Goal: Task Accomplishment & Management: Manage account settings

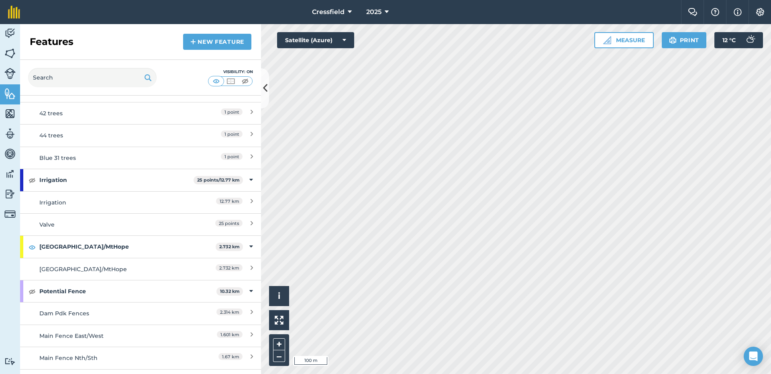
scroll to position [643, 0]
click at [138, 246] on strong "[GEOGRAPHIC_DATA]/MtHope" at bounding box center [127, 245] width 176 height 22
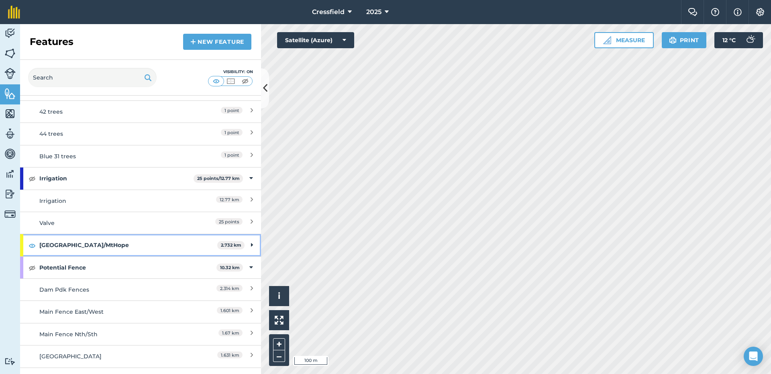
click at [138, 246] on strong "[GEOGRAPHIC_DATA]/MtHope" at bounding box center [128, 245] width 178 height 22
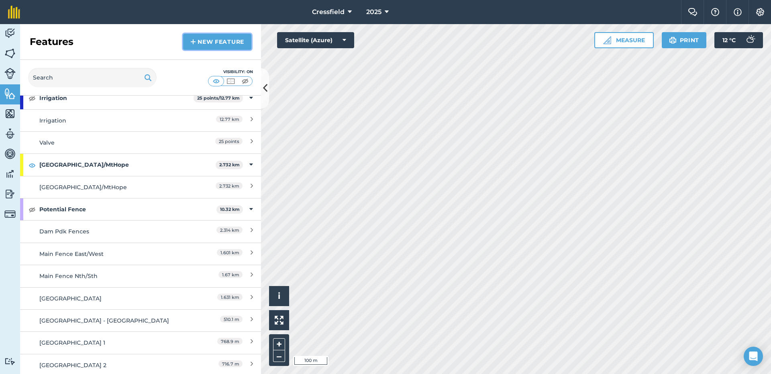
click at [199, 42] on link "New feature" at bounding box center [217, 42] width 68 height 16
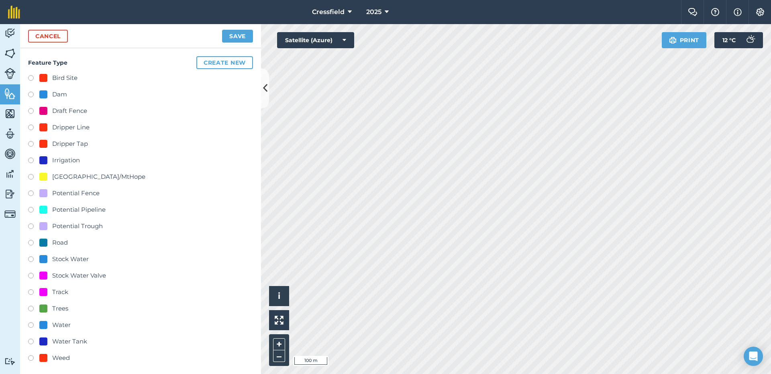
click at [29, 177] on label at bounding box center [33, 178] width 11 height 8
radio input "true"
type input "[GEOGRAPHIC_DATA]/MtHope 2"
click at [32, 37] on link "Cancel" at bounding box center [48, 36] width 40 height 13
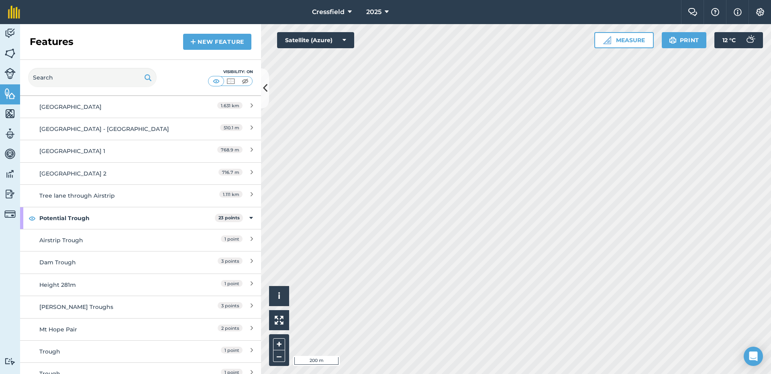
scroll to position [924, 0]
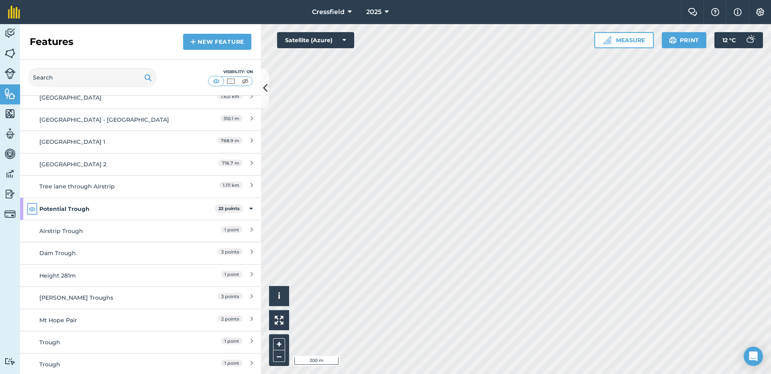
click at [32, 209] on img at bounding box center [32, 209] width 7 height 10
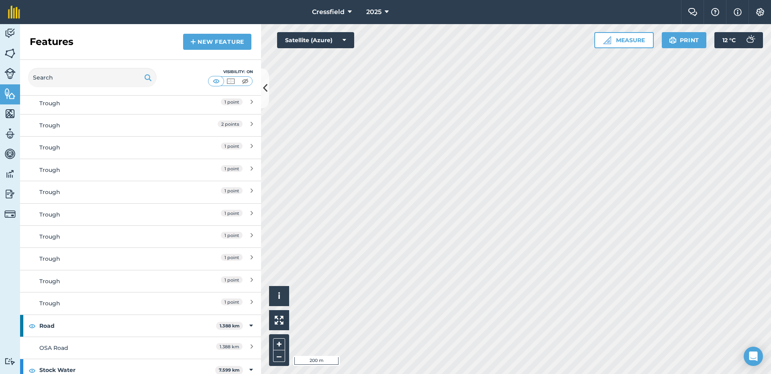
scroll to position [1325, 0]
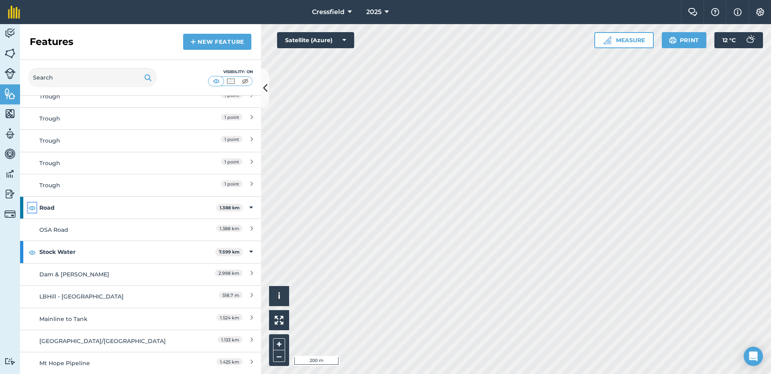
click at [33, 208] on img at bounding box center [32, 208] width 7 height 10
click at [33, 249] on img at bounding box center [32, 252] width 7 height 10
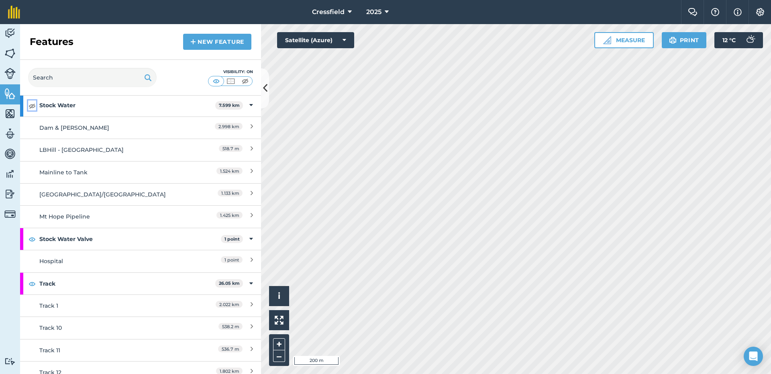
scroll to position [1486, 0]
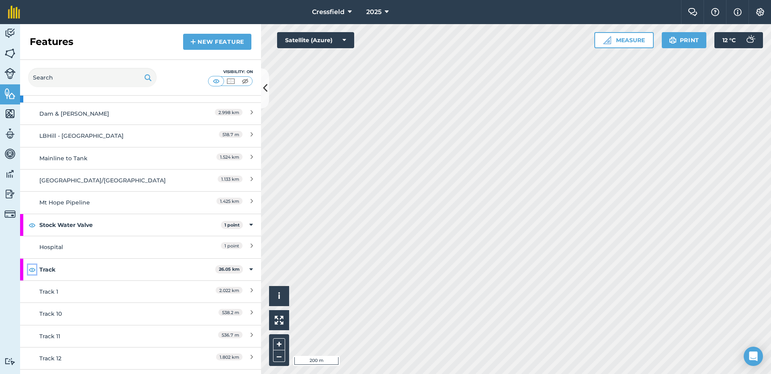
click at [32, 269] on img at bounding box center [32, 270] width 7 height 10
click at [31, 227] on img at bounding box center [32, 225] width 7 height 10
click at [8, 54] on img at bounding box center [9, 53] width 11 height 12
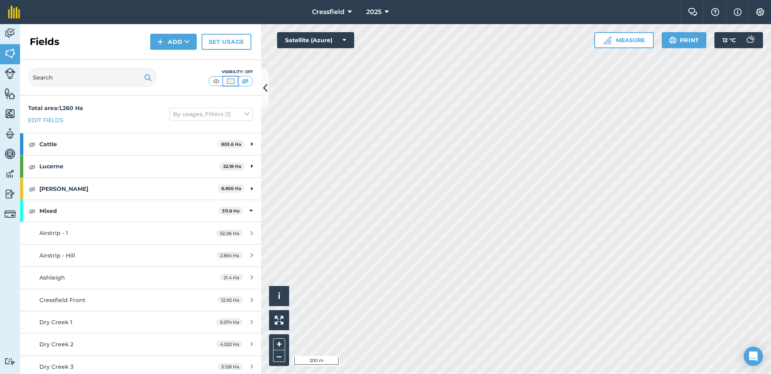
click at [230, 81] on img at bounding box center [231, 81] width 10 height 8
click at [5, 95] on img at bounding box center [9, 94] width 11 height 12
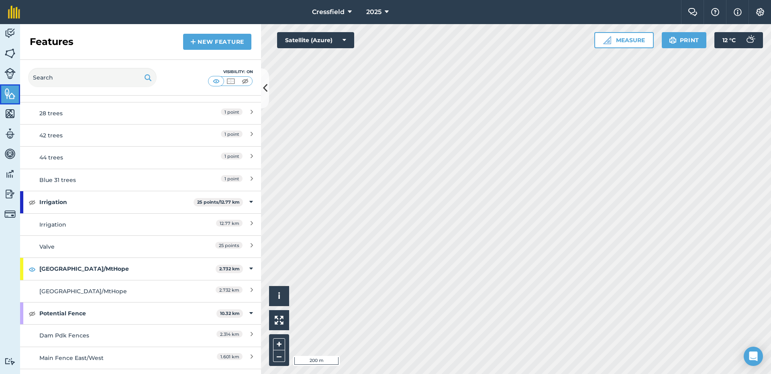
scroll to position [763, 0]
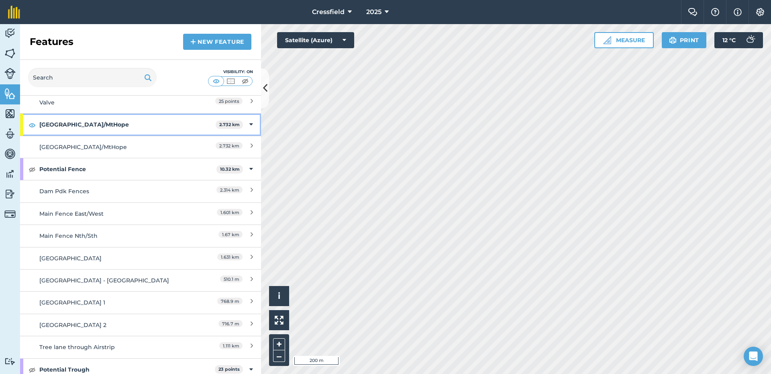
click at [115, 122] on strong "[GEOGRAPHIC_DATA]/MtHope" at bounding box center [127, 125] width 176 height 22
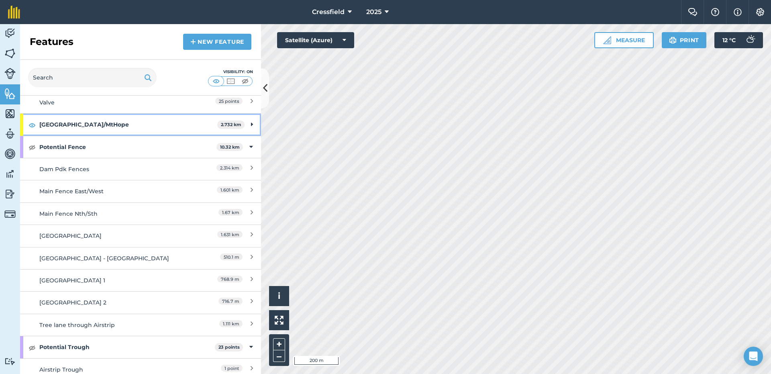
click at [126, 118] on strong "[GEOGRAPHIC_DATA]/MtHope" at bounding box center [128, 125] width 178 height 22
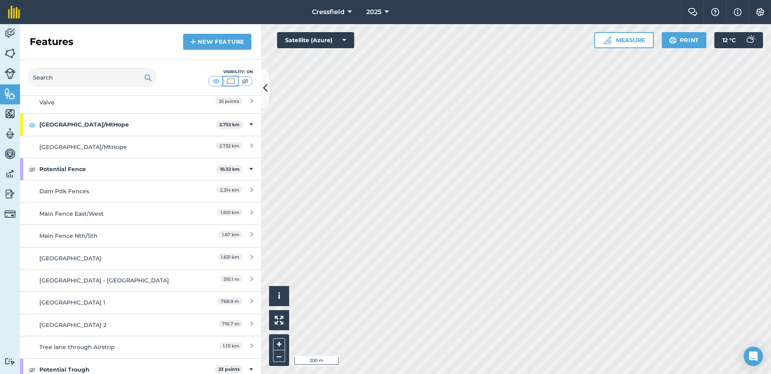
click at [231, 80] on img at bounding box center [231, 81] width 10 height 8
click at [216, 82] on img at bounding box center [216, 81] width 10 height 8
click at [213, 40] on link "New feature" at bounding box center [217, 42] width 68 height 16
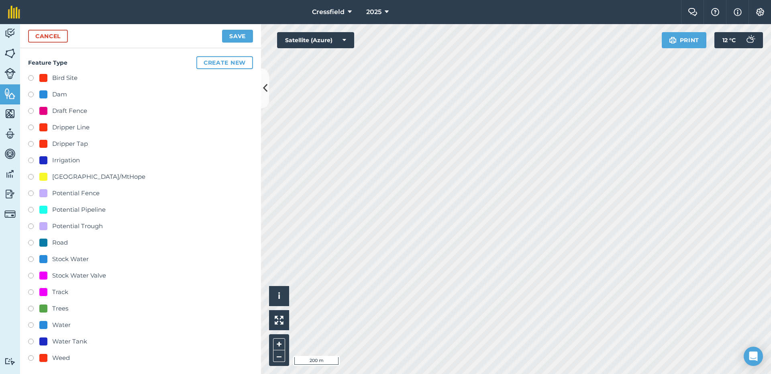
click at [29, 177] on label at bounding box center [33, 178] width 11 height 8
radio input "true"
type input "[GEOGRAPHIC_DATA]/MtHope 2"
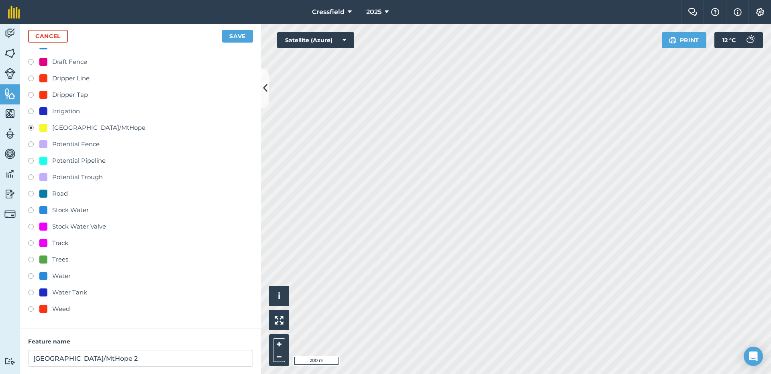
scroll to position [126, 0]
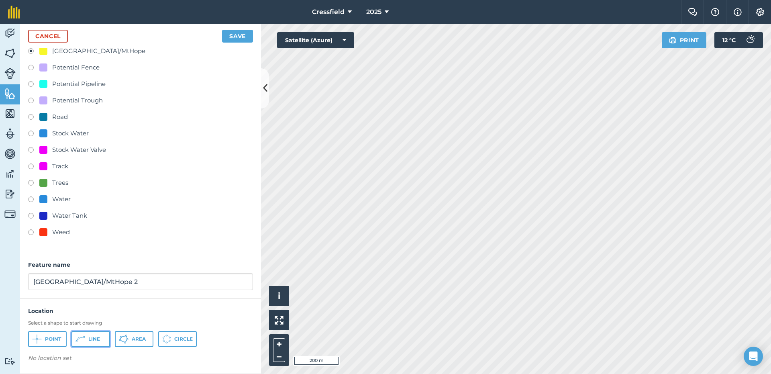
click at [90, 341] on span "Line" at bounding box center [94, 339] width 12 height 6
click at [235, 39] on button "Save" at bounding box center [237, 36] width 31 height 13
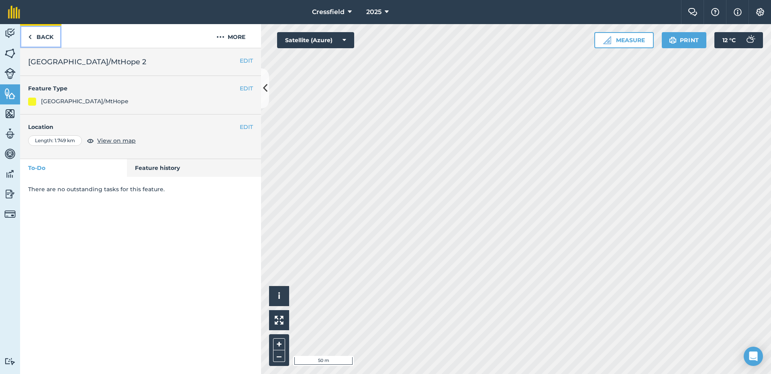
click at [41, 39] on link "Back" at bounding box center [40, 36] width 41 height 24
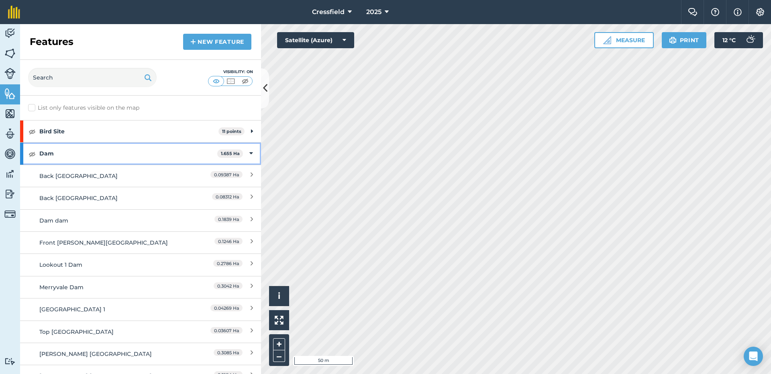
click at [249, 151] on icon at bounding box center [251, 153] width 4 height 9
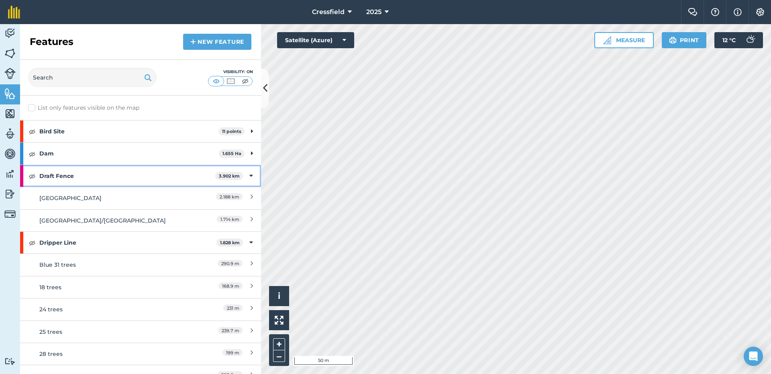
click at [246, 174] on div "Draft Fence 3.902 km" at bounding box center [140, 176] width 241 height 22
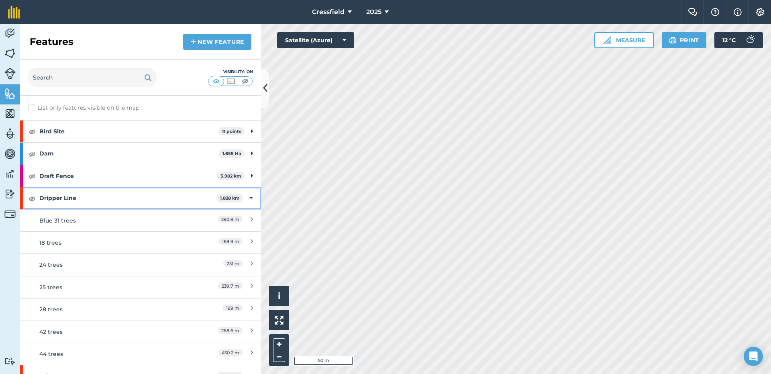
click at [249, 198] on icon at bounding box center [251, 198] width 4 height 9
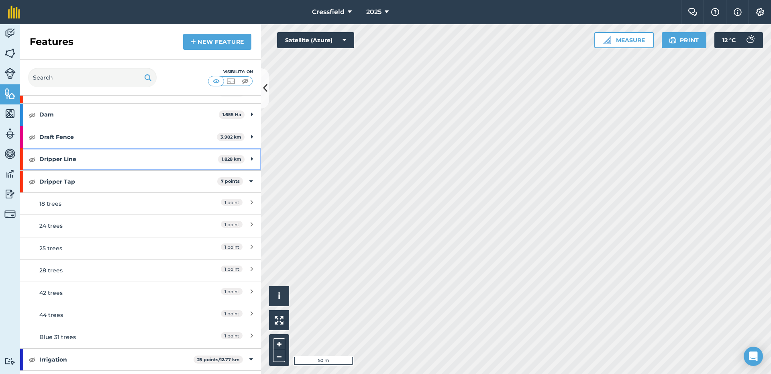
scroll to position [80, 0]
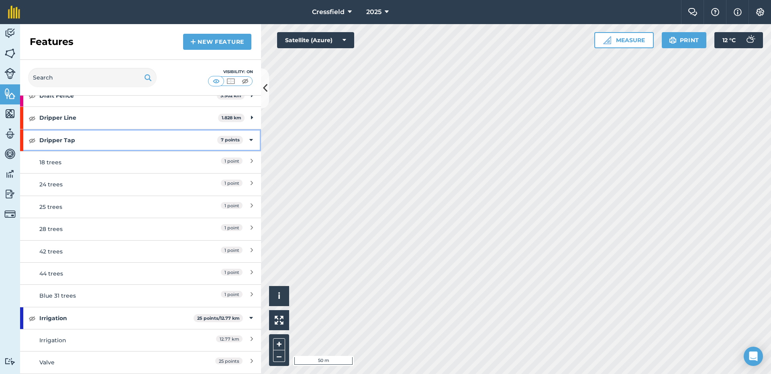
click at [249, 138] on icon at bounding box center [251, 140] width 4 height 9
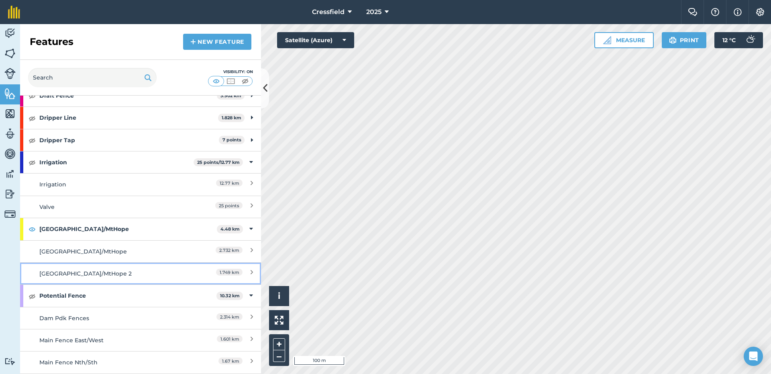
click at [234, 274] on span "1.749 km" at bounding box center [229, 272] width 27 height 7
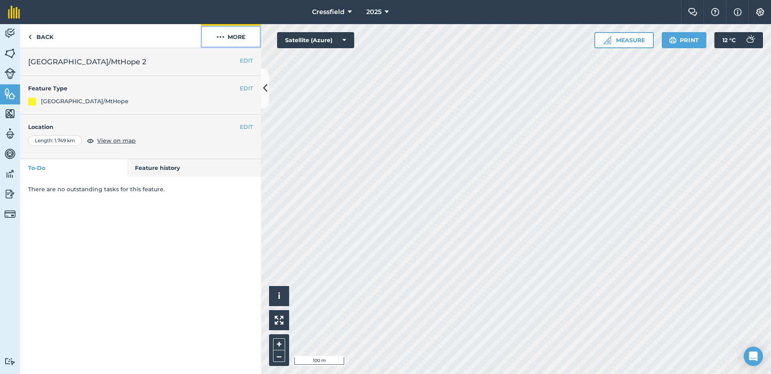
click at [231, 35] on button "More" at bounding box center [231, 36] width 60 height 24
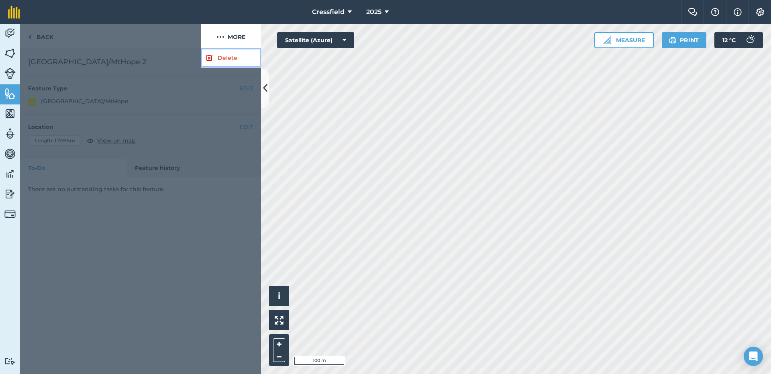
click at [230, 57] on link "Delete" at bounding box center [231, 58] width 60 height 20
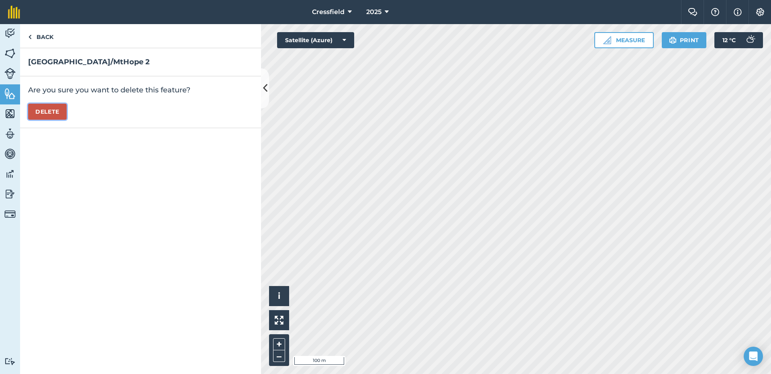
click at [50, 107] on button "Delete" at bounding box center [47, 112] width 39 height 16
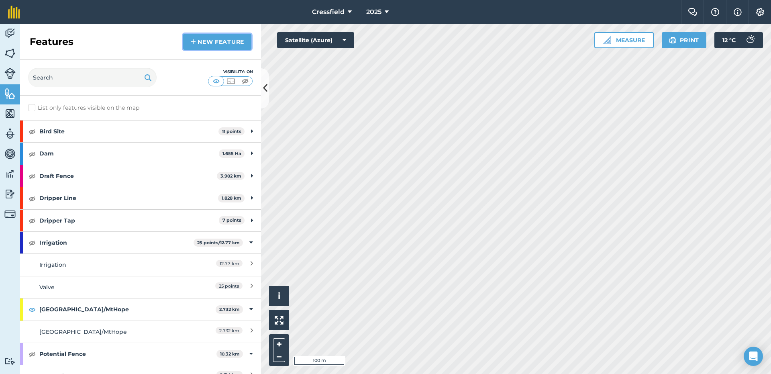
click at [213, 44] on link "New feature" at bounding box center [217, 42] width 68 height 16
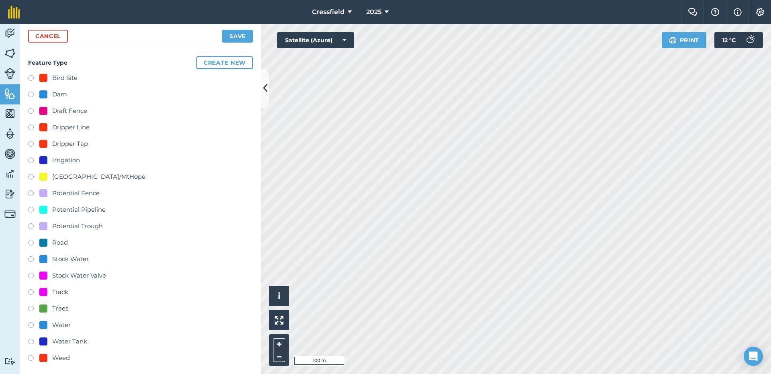
click at [31, 177] on label at bounding box center [33, 178] width 11 height 8
radio input "true"
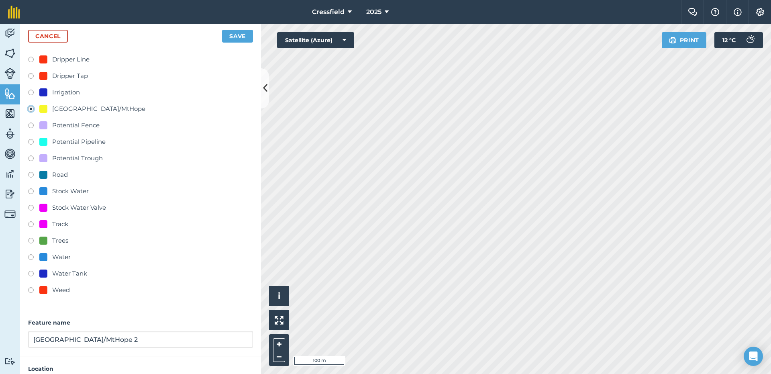
scroll to position [126, 0]
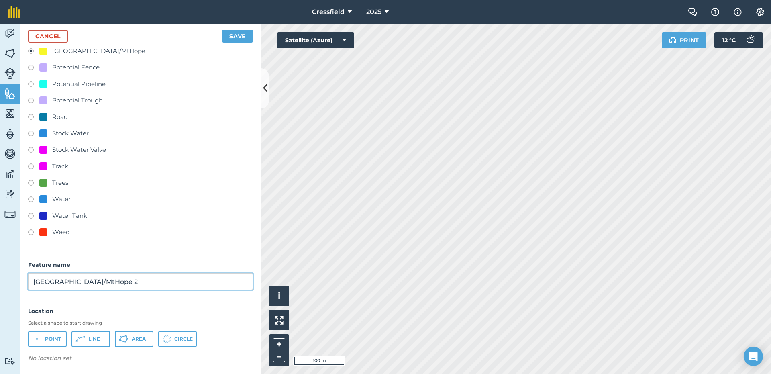
drag, startPoint x: 112, startPoint y: 282, endPoint x: 27, endPoint y: 282, distance: 85.5
click at [27, 282] on div "Feature name [GEOGRAPHIC_DATA]/MtHope 2" at bounding box center [140, 275] width 241 height 46
type input "Mt Hope - [PERSON_NAME] Regen"
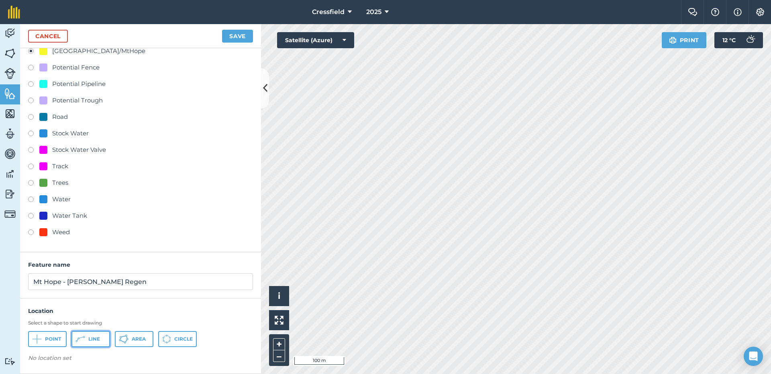
click at [86, 339] on button "Line" at bounding box center [90, 339] width 39 height 16
click at [234, 37] on button "Save" at bounding box center [237, 36] width 31 height 13
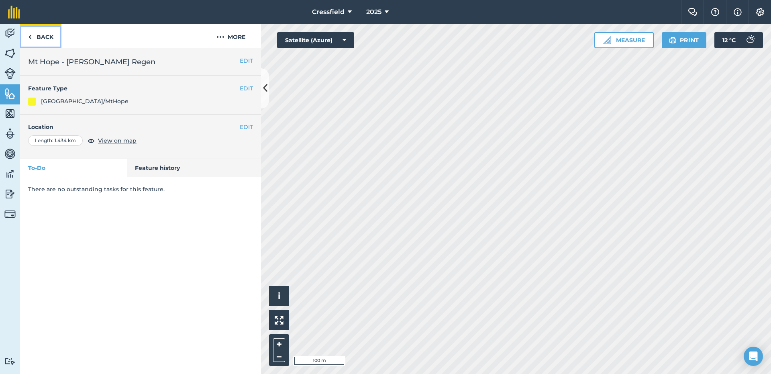
click at [43, 38] on link "Back" at bounding box center [40, 36] width 41 height 24
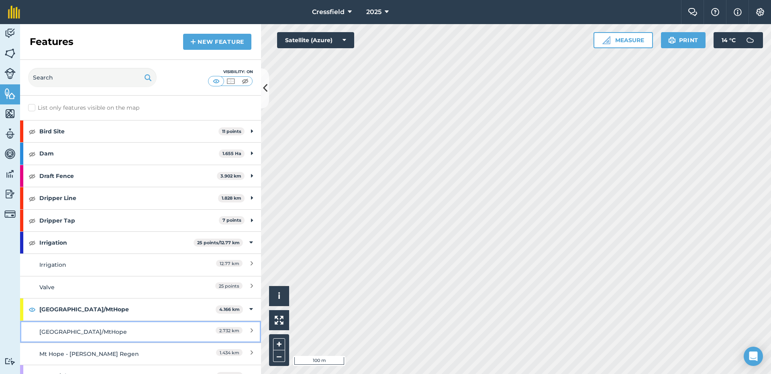
click at [84, 333] on div "[GEOGRAPHIC_DATA]/MtHope" at bounding box center [110, 331] width 143 height 9
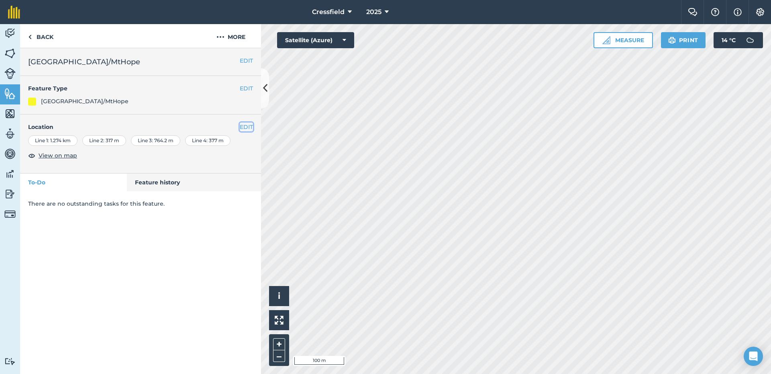
click at [244, 126] on button "EDIT" at bounding box center [246, 126] width 13 height 9
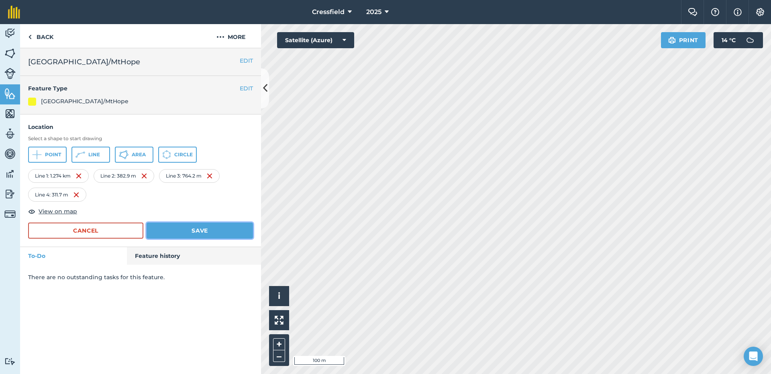
click at [200, 229] on button "Save" at bounding box center [200, 230] width 106 height 16
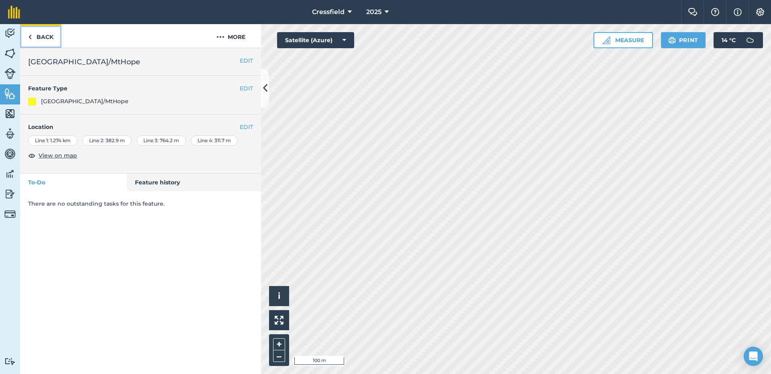
click at [44, 40] on link "Back" at bounding box center [40, 36] width 41 height 24
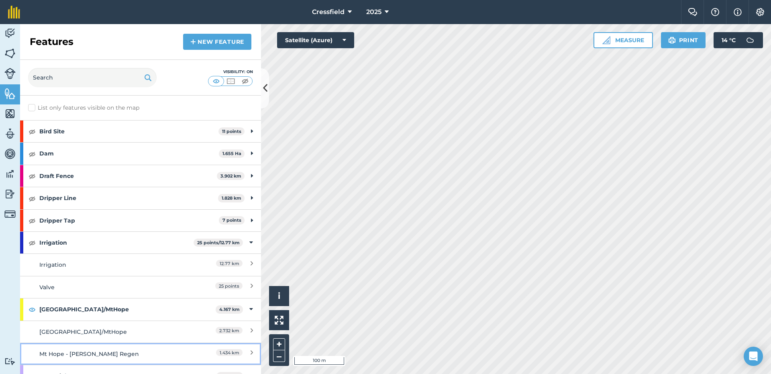
click at [107, 353] on div "Mt Hope - [PERSON_NAME] Regen" at bounding box center [110, 353] width 143 height 9
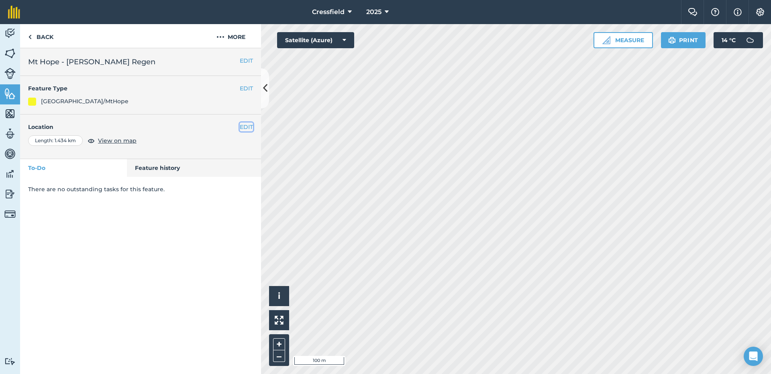
click at [244, 125] on button "EDIT" at bounding box center [246, 126] width 13 height 9
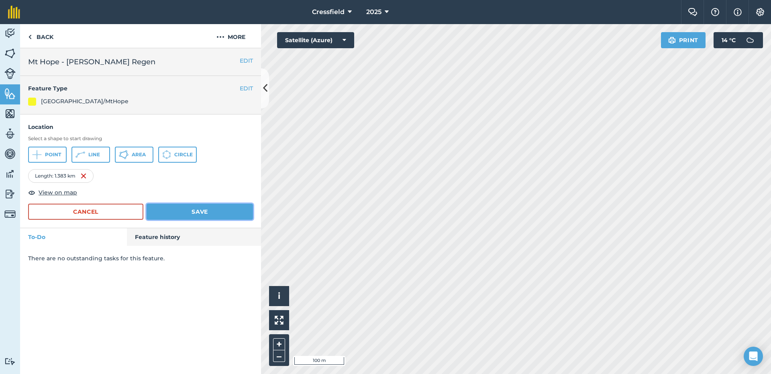
click at [197, 209] on button "Save" at bounding box center [200, 212] width 106 height 16
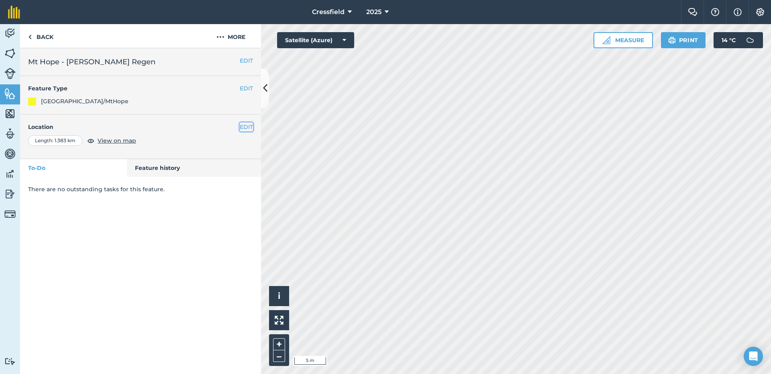
click at [245, 128] on button "EDIT" at bounding box center [246, 126] width 13 height 9
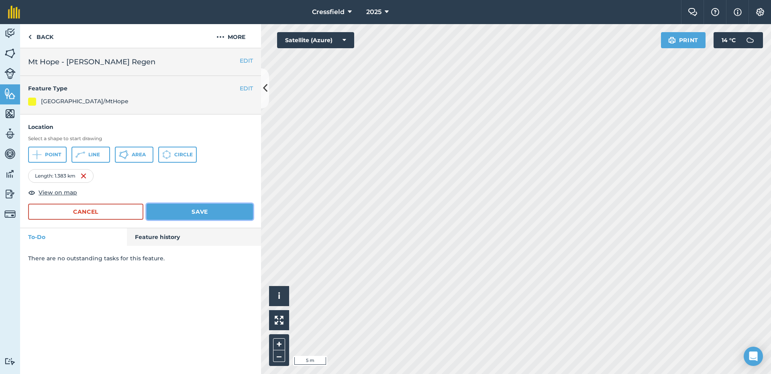
click at [200, 213] on button "Save" at bounding box center [200, 212] width 106 height 16
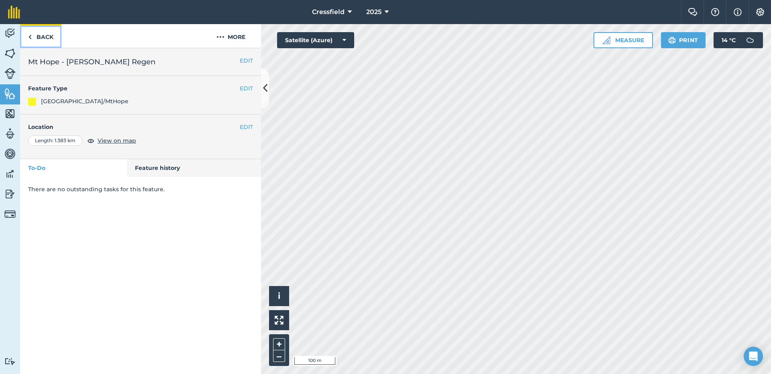
click at [43, 35] on link "Back" at bounding box center [40, 36] width 41 height 24
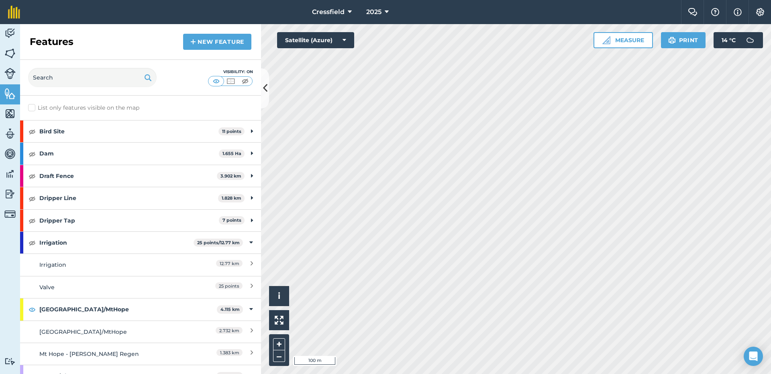
scroll to position [80, 0]
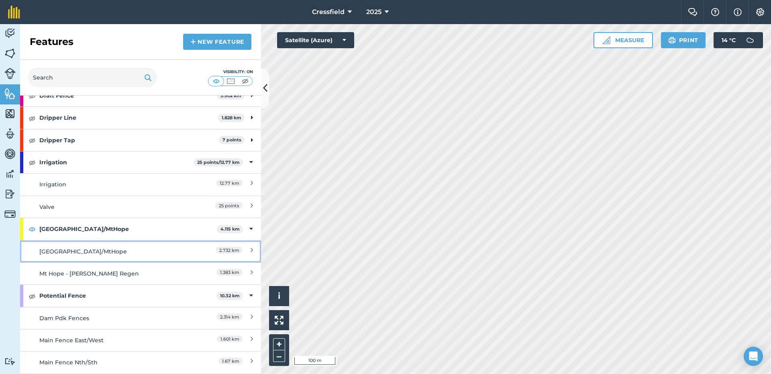
click at [96, 252] on div "[GEOGRAPHIC_DATA]/MtHope" at bounding box center [110, 251] width 143 height 9
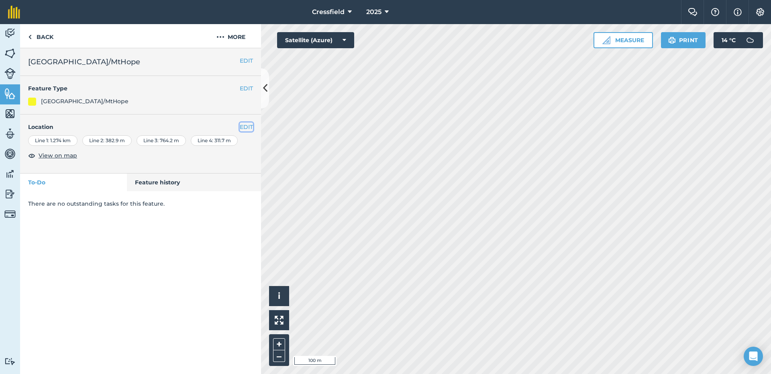
click at [242, 127] on button "EDIT" at bounding box center [246, 126] width 13 height 9
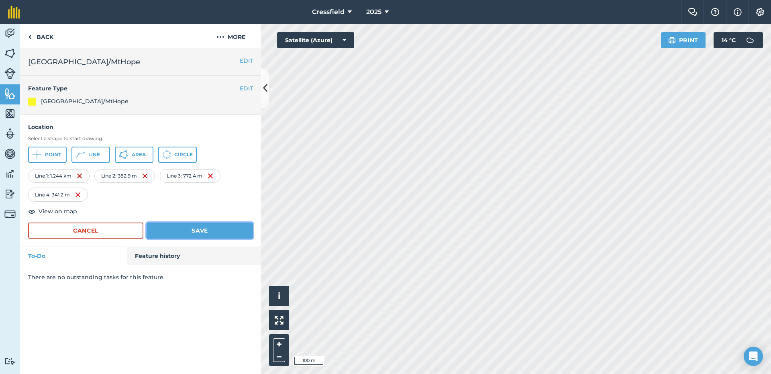
click at [201, 230] on button "Save" at bounding box center [200, 230] width 106 height 16
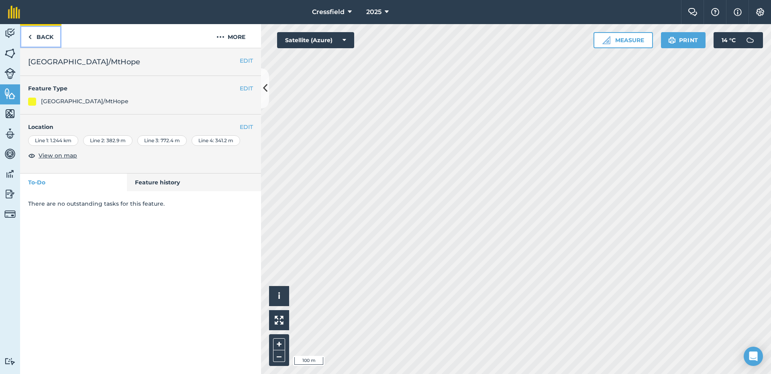
click at [43, 37] on link "Back" at bounding box center [40, 36] width 41 height 24
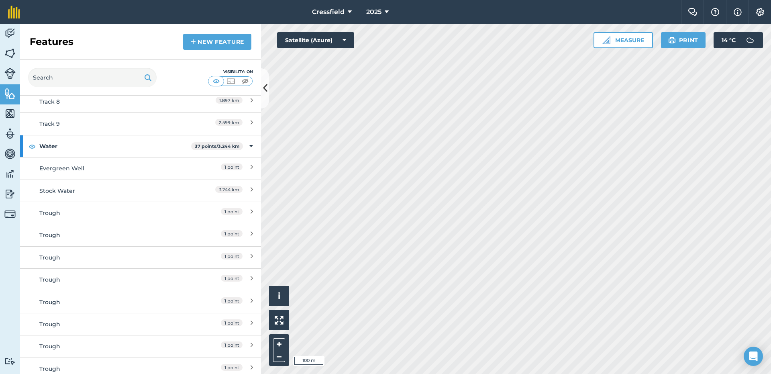
scroll to position [1365, 0]
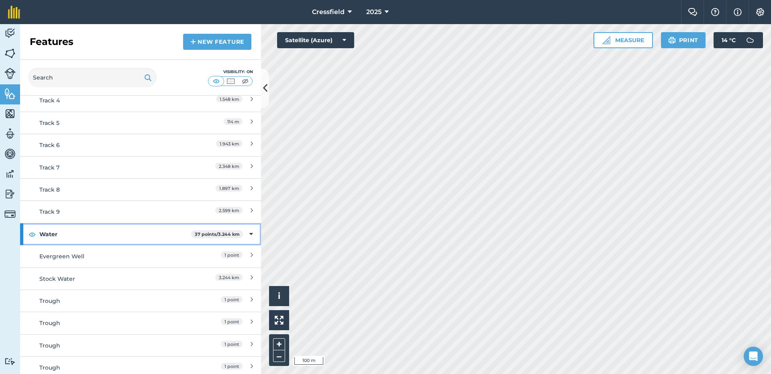
click at [98, 236] on strong "Water" at bounding box center [115, 234] width 152 height 22
click at [88, 233] on strong "Water" at bounding box center [115, 234] width 153 height 22
click at [31, 235] on img at bounding box center [32, 234] width 7 height 10
click at [249, 233] on icon at bounding box center [251, 234] width 4 height 9
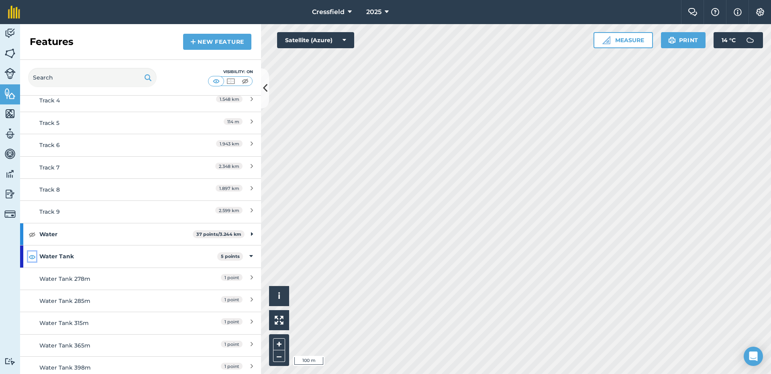
click at [33, 257] on img at bounding box center [32, 257] width 7 height 10
click at [249, 255] on icon at bounding box center [251, 256] width 4 height 9
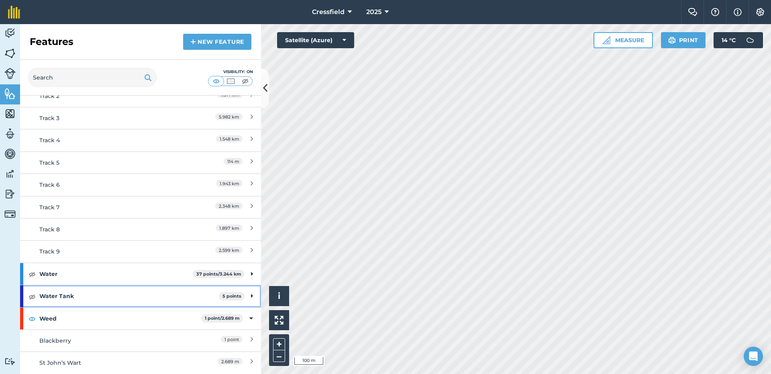
scroll to position [1326, 0]
click at [30, 318] on img at bounding box center [32, 319] width 7 height 10
click at [242, 319] on div "Weed 1 point / 2.689 m" at bounding box center [140, 319] width 241 height 22
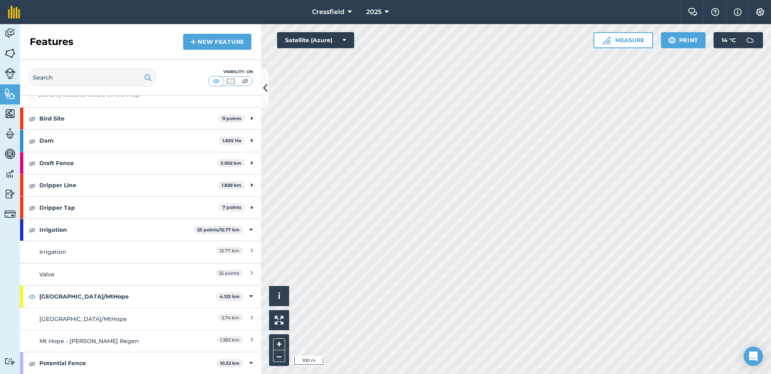
scroll to position [0, 0]
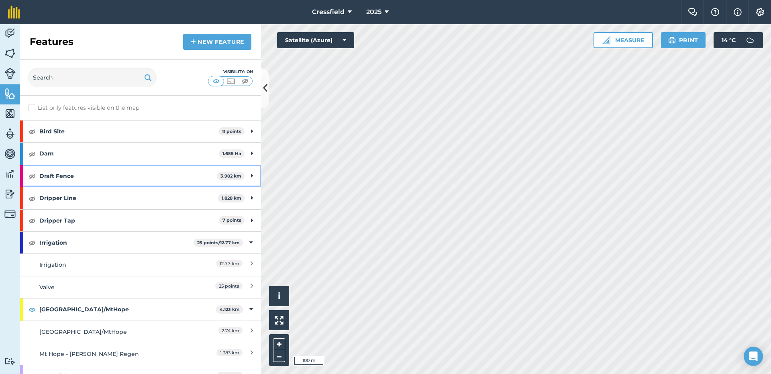
click at [136, 172] on strong "Draft Fence" at bounding box center [128, 176] width 178 height 22
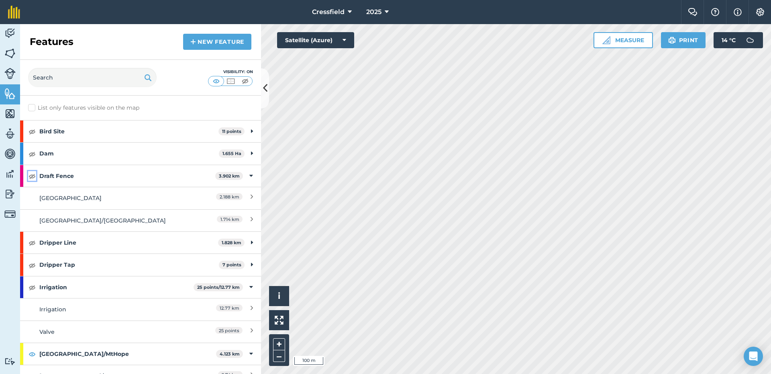
click at [31, 177] on img at bounding box center [32, 176] width 7 height 10
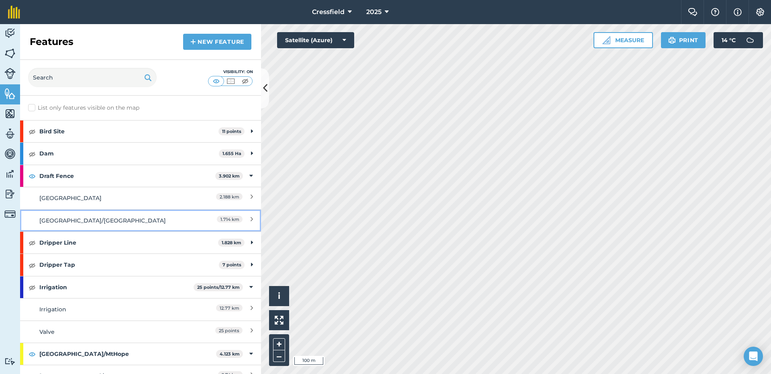
click at [175, 217] on div "[GEOGRAPHIC_DATA]/[GEOGRAPHIC_DATA]" at bounding box center [110, 220] width 143 height 9
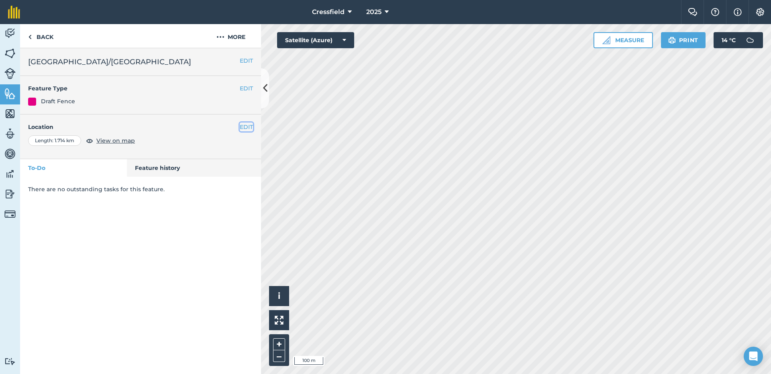
click at [247, 127] on button "EDIT" at bounding box center [246, 126] width 13 height 9
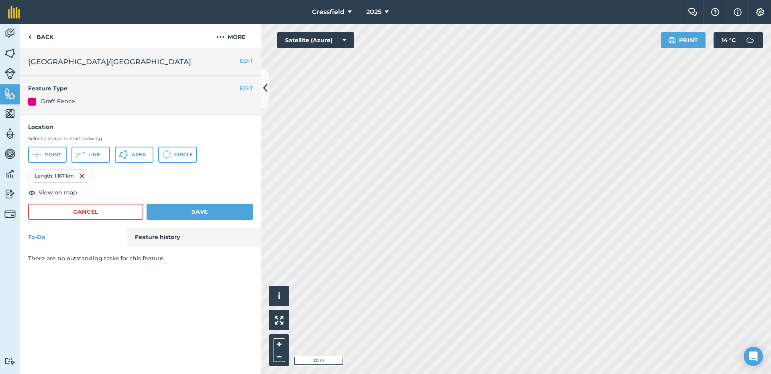
click at [253, 152] on div "Activity Fields Livestock Features Maps Team Vehicles Data Reporting Billing Tu…" at bounding box center [385, 199] width 771 height 350
click at [204, 212] on button "Save" at bounding box center [200, 212] width 106 height 16
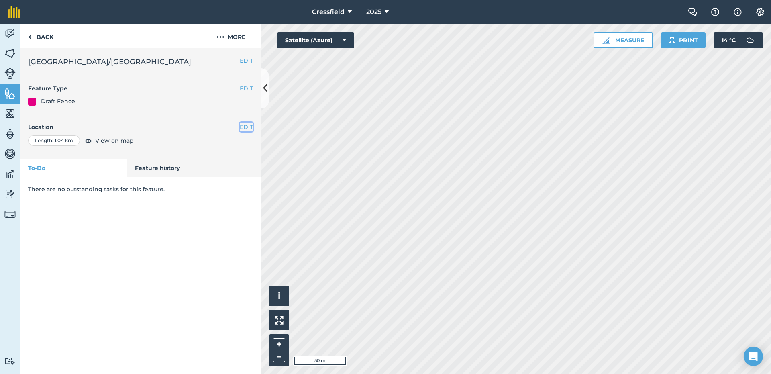
click at [246, 128] on button "EDIT" at bounding box center [246, 126] width 13 height 9
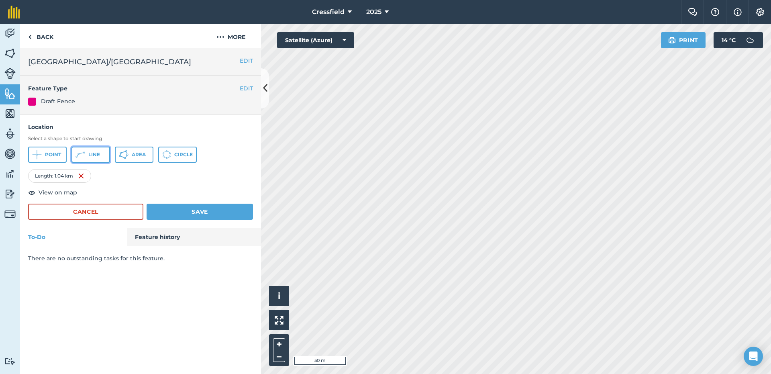
click at [92, 153] on span "Line" at bounding box center [94, 154] width 12 height 6
click at [86, 154] on button "Line" at bounding box center [90, 155] width 39 height 16
click at [208, 208] on button "Save" at bounding box center [200, 212] width 106 height 16
